Goal: Transaction & Acquisition: Obtain resource

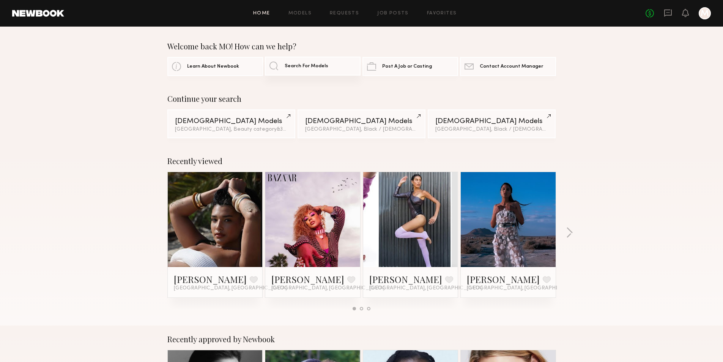
click at [299, 67] on span "Search For Models" at bounding box center [307, 66] width 44 height 5
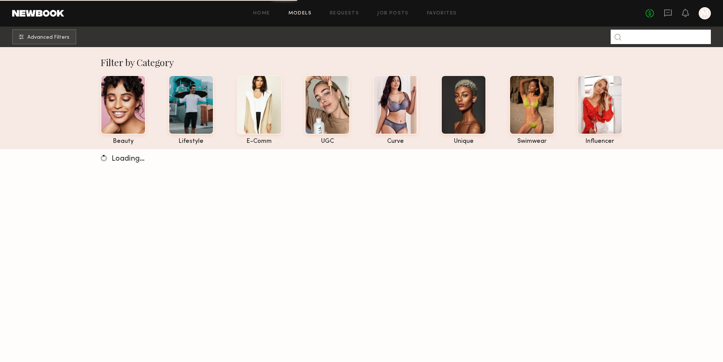
click at [650, 38] on input at bounding box center [661, 37] width 100 height 14
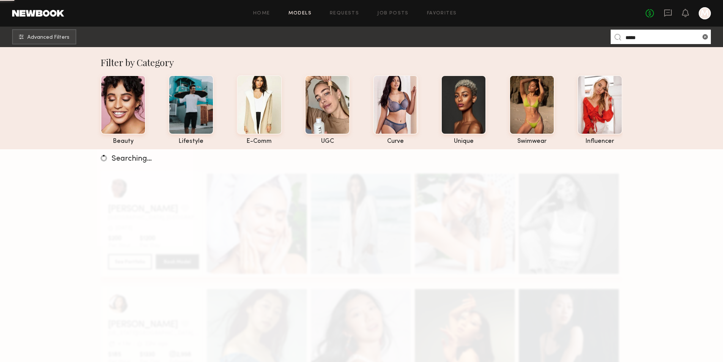
type input "*****"
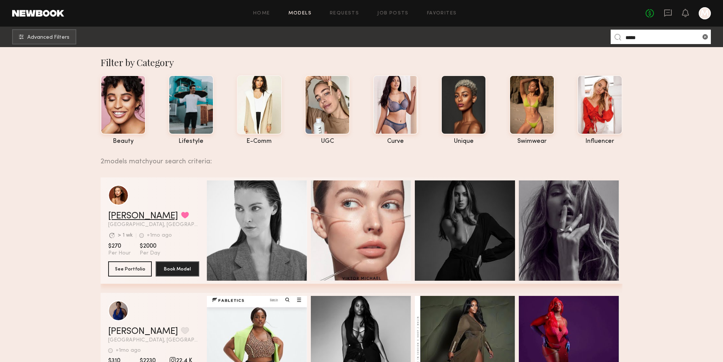
click at [128, 221] on link "[PERSON_NAME]" at bounding box center [143, 216] width 70 height 9
click at [125, 270] on button "See Portfolio" at bounding box center [130, 268] width 44 height 15
click at [704, 37] on common-icon at bounding box center [706, 37] width 8 height 8
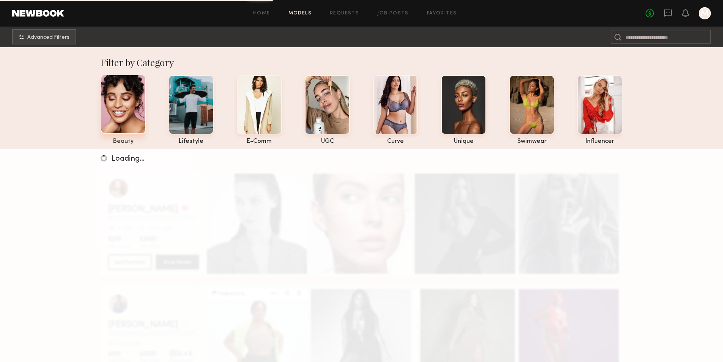
click at [123, 139] on div "beauty" at bounding box center [123, 141] width 45 height 6
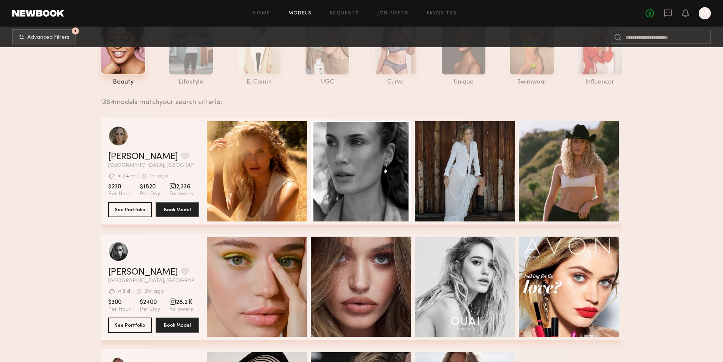
scroll to position [114, 0]
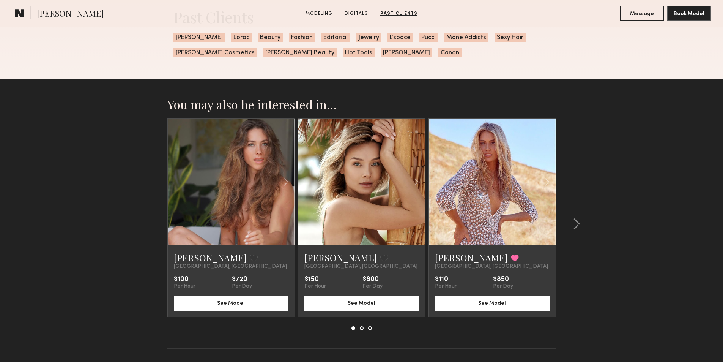
scroll to position [1101, 0]
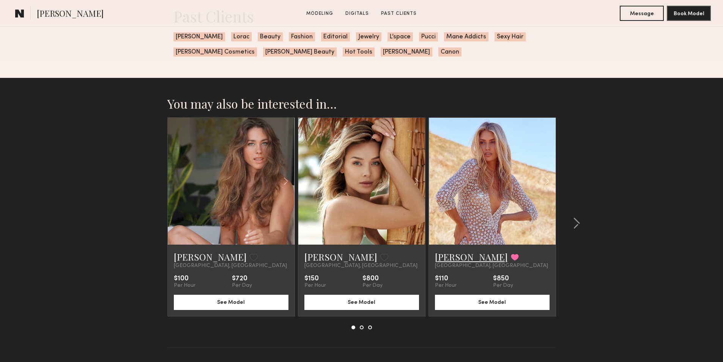
click at [461, 263] on link "[PERSON_NAME]" at bounding box center [471, 257] width 73 height 12
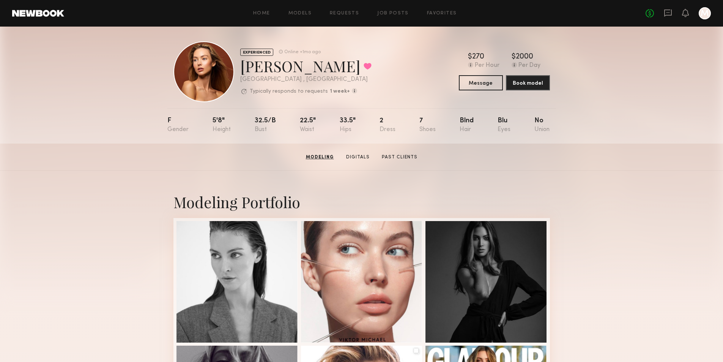
scroll to position [0, 0]
